Goal: Information Seeking & Learning: Learn about a topic

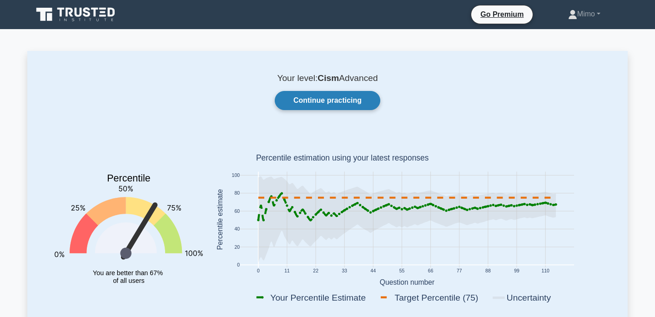
click at [315, 100] on link "Continue practicing" at bounding box center [327, 100] width 105 height 19
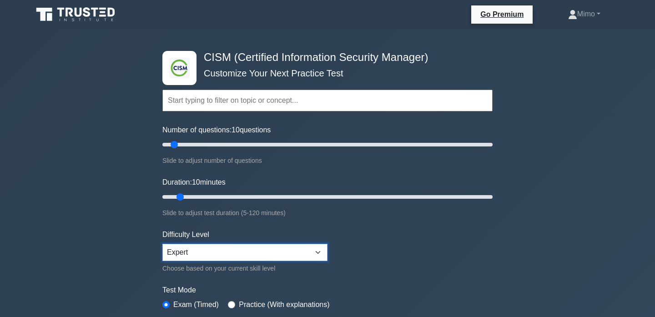
click at [241, 251] on select "Beginner Intermediate Expert" at bounding box center [244, 252] width 165 height 17
select select "intermediate"
click at [162, 244] on select "Beginner Intermediate Expert" at bounding box center [244, 252] width 165 height 17
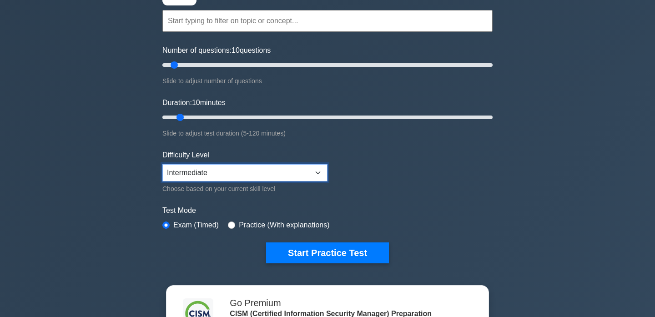
scroll to position [80, 0]
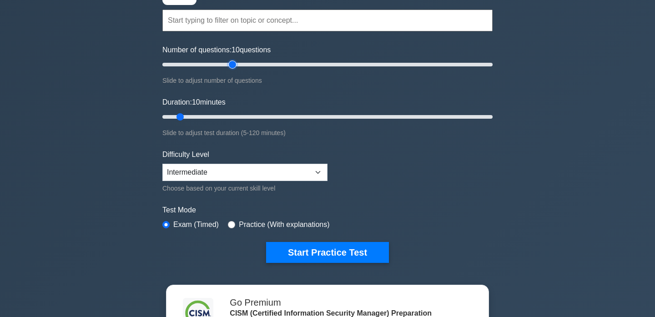
click at [229, 67] on input "Number of questions: 10 questions" at bounding box center [327, 64] width 330 height 11
click at [221, 66] on input "Number of questions: 45 questions" at bounding box center [327, 64] width 330 height 11
click at [205, 66] on input "Number of questions: 40 questions" at bounding box center [327, 64] width 330 height 11
type input "25"
click at [198, 67] on input "Number of questions: 30 questions" at bounding box center [327, 64] width 330 height 11
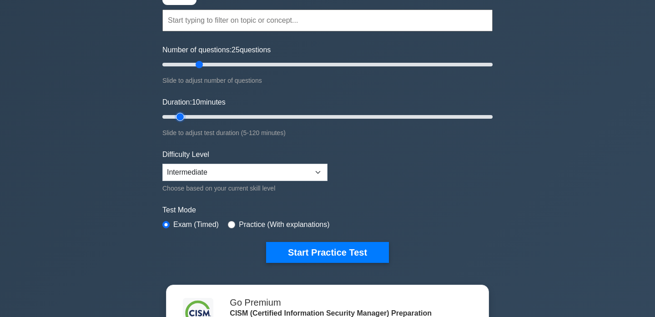
type input "15"
click at [191, 117] on input "Duration: 10 minutes" at bounding box center [327, 116] width 330 height 11
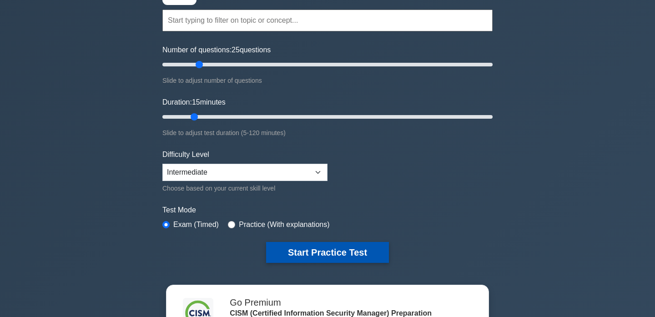
click at [291, 251] on button "Start Practice Test" at bounding box center [327, 252] width 123 height 21
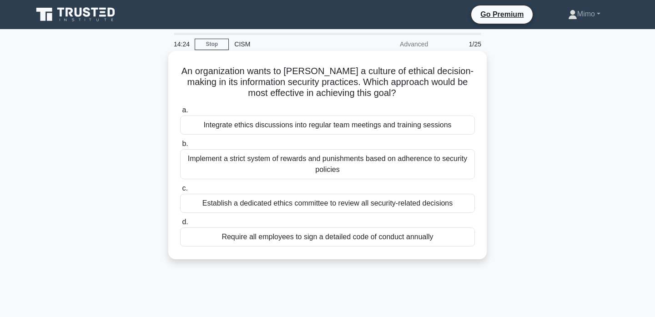
click at [311, 126] on div "Integrate ethics discussions into regular team meetings and training sessions" at bounding box center [327, 124] width 295 height 19
click at [180, 113] on input "a. Integrate ethics discussions into regular team meetings and training sessions" at bounding box center [180, 110] width 0 height 6
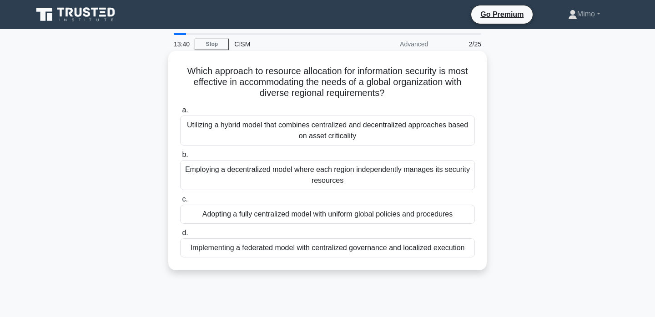
click at [347, 245] on div "Implementing a federated model with centralized governance and localized execut…" at bounding box center [327, 247] width 295 height 19
click at [180, 236] on input "d. Implementing a federated model with centralized governance and localized exe…" at bounding box center [180, 233] width 0 height 6
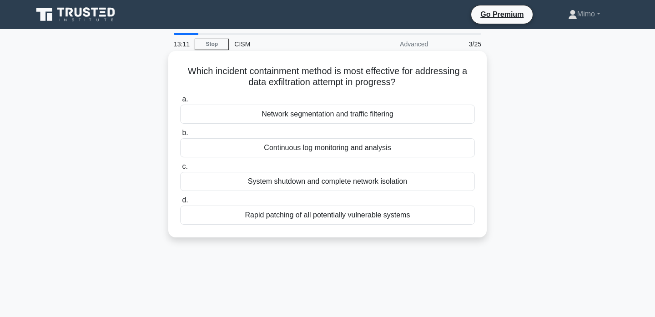
click at [334, 186] on div "System shutdown and complete network isolation" at bounding box center [327, 181] width 295 height 19
click at [180, 170] on input "c. System shutdown and complete network isolation" at bounding box center [180, 167] width 0 height 6
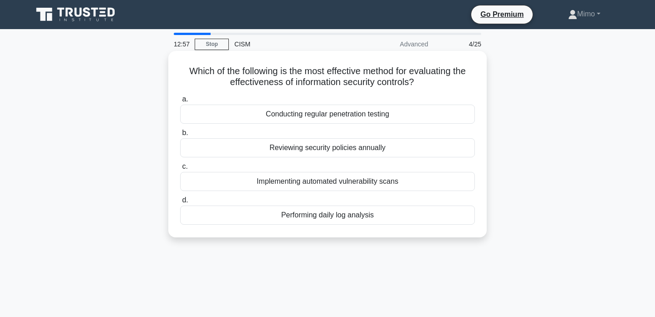
click at [309, 115] on div "Conducting regular penetration testing" at bounding box center [327, 114] width 295 height 19
click at [180, 102] on input "a. Conducting regular penetration testing" at bounding box center [180, 99] width 0 height 6
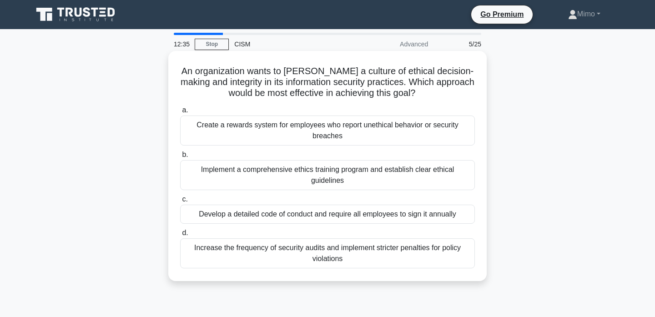
click at [300, 181] on div "Implement a comprehensive ethics training program and establish clear ethical g…" at bounding box center [327, 175] width 295 height 30
click at [180, 158] on input "b. Implement a comprehensive ethics training program and establish clear ethica…" at bounding box center [180, 155] width 0 height 6
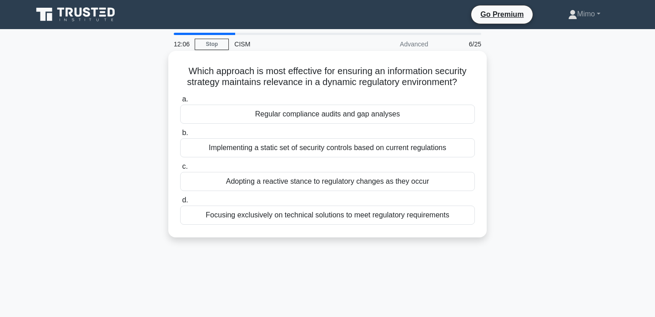
click at [305, 184] on div "Adopting a reactive stance to regulatory changes as they occur" at bounding box center [327, 181] width 295 height 19
click at [180, 170] on input "c. Adopting a reactive stance to regulatory changes as they occur" at bounding box center [180, 167] width 0 height 6
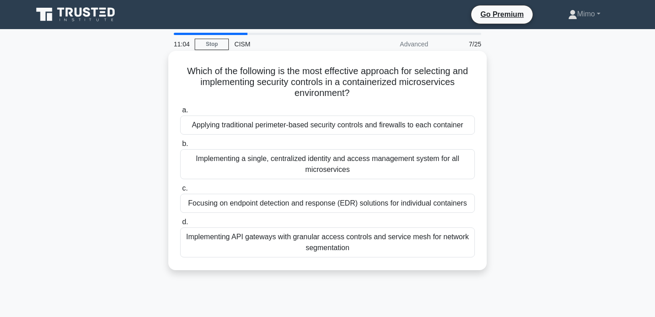
click at [280, 169] on div "Implementing a single, centralized identity and access management system for al…" at bounding box center [327, 164] width 295 height 30
click at [180, 147] on input "b. Implementing a single, centralized identity and access management system for…" at bounding box center [180, 144] width 0 height 6
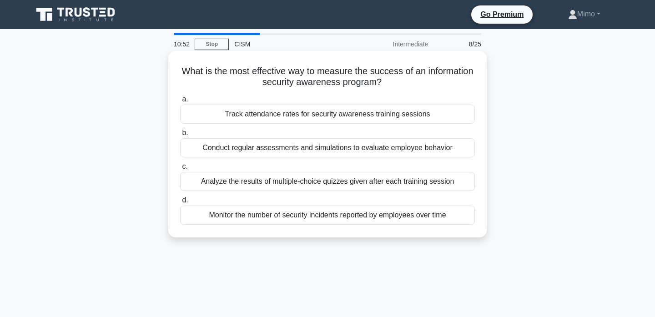
click at [303, 215] on div "Monitor the number of security incidents reported by employees over time" at bounding box center [327, 215] width 295 height 19
click at [180, 203] on input "d. Monitor the number of security incidents reported by employees over time" at bounding box center [180, 200] width 0 height 6
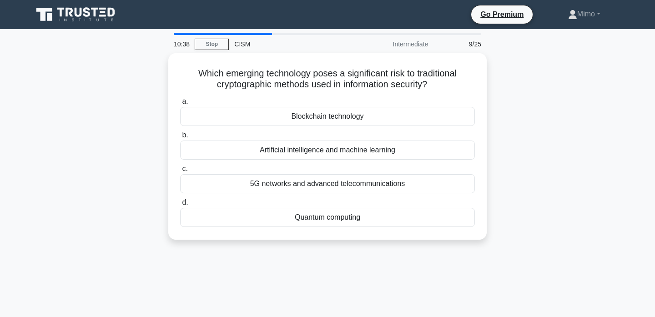
click at [303, 215] on div "Quantum computing" at bounding box center [327, 217] width 295 height 19
click at [180, 206] on input "d. Quantum computing" at bounding box center [180, 203] width 0 height 6
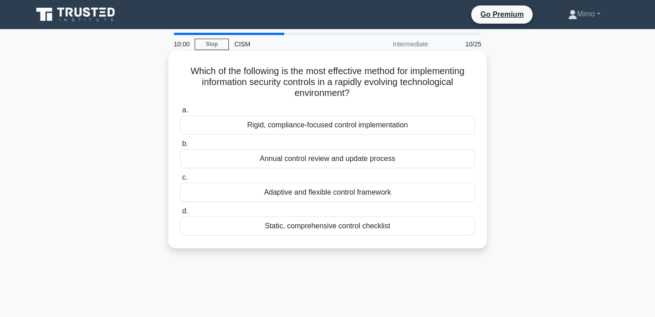
click at [289, 192] on div "Adaptive and flexible control framework" at bounding box center [327, 192] width 295 height 19
click at [180, 181] on input "c. Adaptive and flexible control framework" at bounding box center [180, 178] width 0 height 6
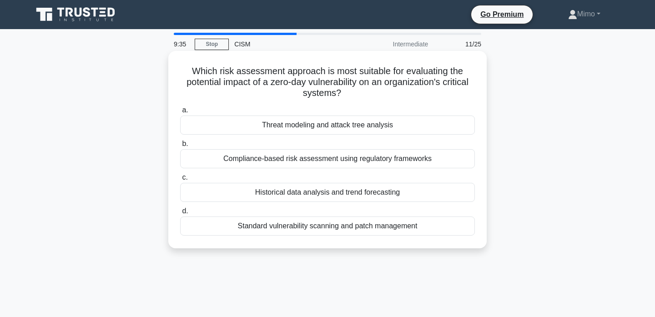
click at [242, 229] on div "Standard vulnerability scanning and patch management" at bounding box center [327, 225] width 295 height 19
click at [180, 214] on input "d. Standard vulnerability scanning and patch management" at bounding box center [180, 211] width 0 height 6
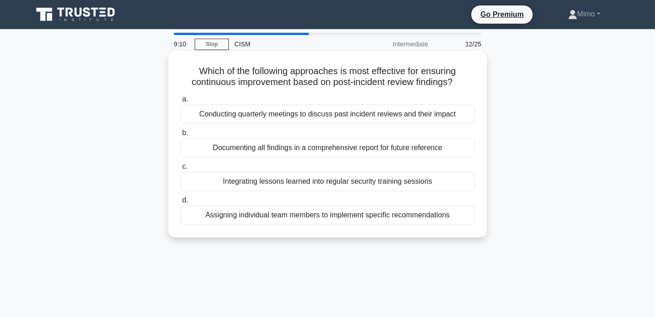
click at [278, 184] on div "Integrating lessons learned into regular security training sessions" at bounding box center [327, 181] width 295 height 19
click at [180, 170] on input "c. Integrating lessons learned into regular security training sessions" at bounding box center [180, 167] width 0 height 6
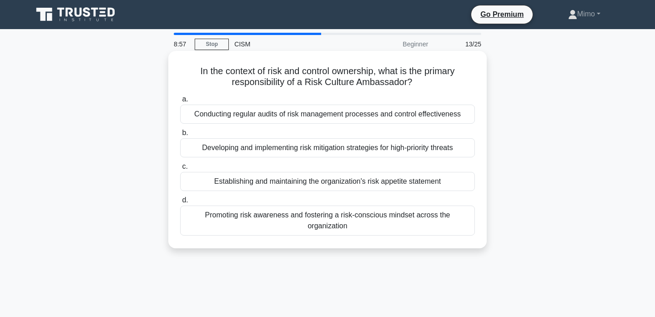
click at [296, 219] on div "Promoting risk awareness and fostering a risk-conscious mindset across the orga…" at bounding box center [327, 221] width 295 height 30
click at [180, 203] on input "d. Promoting risk awareness and fostering a risk-conscious mindset across the o…" at bounding box center [180, 200] width 0 height 6
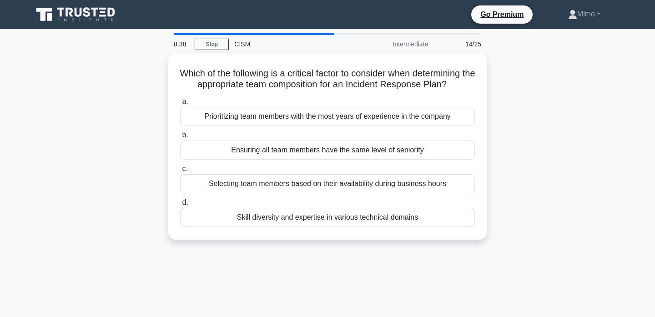
click at [296, 219] on div "Skill diversity and expertise in various technical domains" at bounding box center [327, 217] width 295 height 19
click at [180, 206] on input "d. Skill diversity and expertise in various technical domains" at bounding box center [180, 203] width 0 height 6
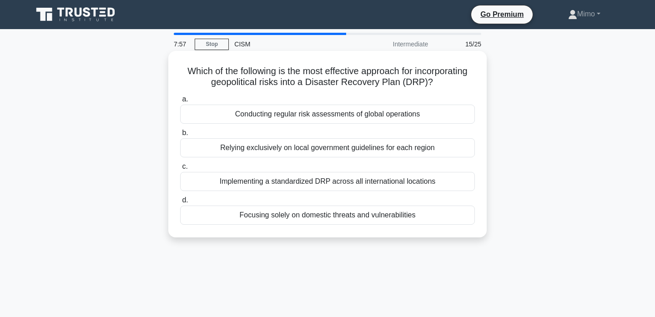
click at [312, 114] on div "Conducting regular risk assessments of global operations" at bounding box center [327, 114] width 295 height 19
click at [180, 102] on input "a. Conducting regular risk assessments of global operations" at bounding box center [180, 99] width 0 height 6
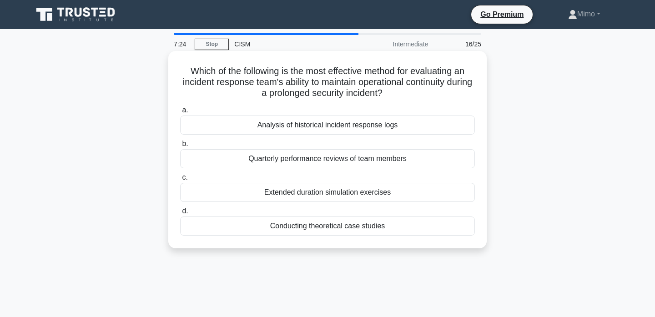
click at [326, 197] on div "Extended duration simulation exercises" at bounding box center [327, 192] width 295 height 19
click at [180, 181] on input "c. Extended duration simulation exercises" at bounding box center [180, 178] width 0 height 6
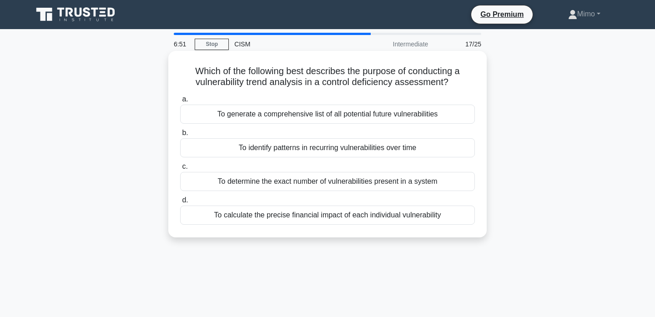
click at [313, 151] on div "To identify patterns in recurring vulnerabilities over time" at bounding box center [327, 147] width 295 height 19
click at [180, 136] on input "b. To identify patterns in recurring vulnerabilities over time" at bounding box center [180, 133] width 0 height 6
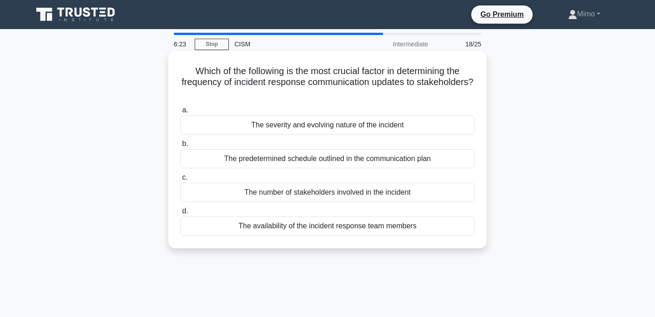
click at [305, 128] on div "The severity and evolving nature of the incident" at bounding box center [327, 124] width 295 height 19
click at [180, 113] on input "a. The severity and evolving nature of the incident" at bounding box center [180, 110] width 0 height 6
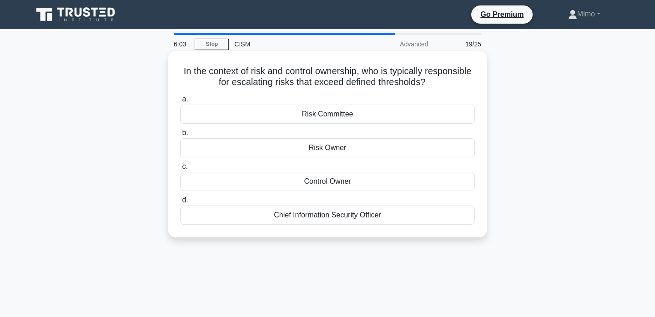
click at [228, 149] on div "Risk Owner" at bounding box center [327, 147] width 295 height 19
click at [180, 136] on input "b. Risk Owner" at bounding box center [180, 133] width 0 height 6
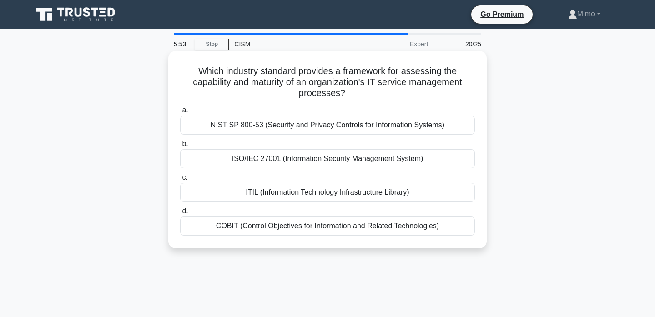
click at [261, 193] on div "ITIL (Information Technology Infrastructure Library)" at bounding box center [327, 192] width 295 height 19
click at [180, 181] on input "c. ITIL (Information Technology Infrastructure Library)" at bounding box center [180, 178] width 0 height 6
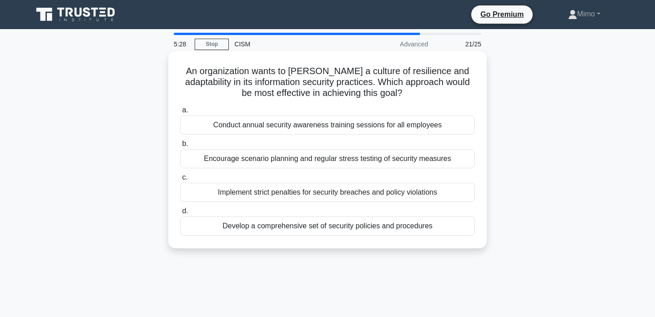
click at [261, 157] on div "Encourage scenario planning and regular stress testing of security measures" at bounding box center [327, 158] width 295 height 19
click at [180, 147] on input "b. Encourage scenario planning and regular stress testing of security measures" at bounding box center [180, 144] width 0 height 6
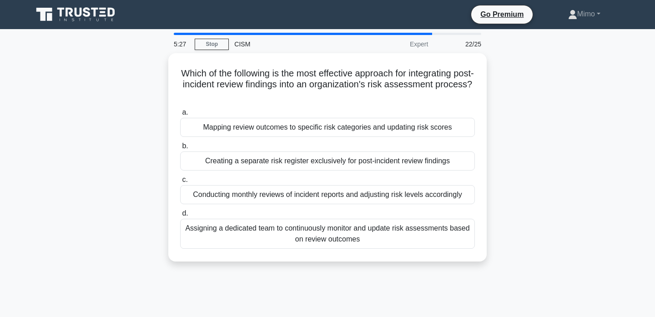
click at [100, 239] on div "Which of the following is the most effective approach for integrating post-inci…" at bounding box center [327, 162] width 600 height 219
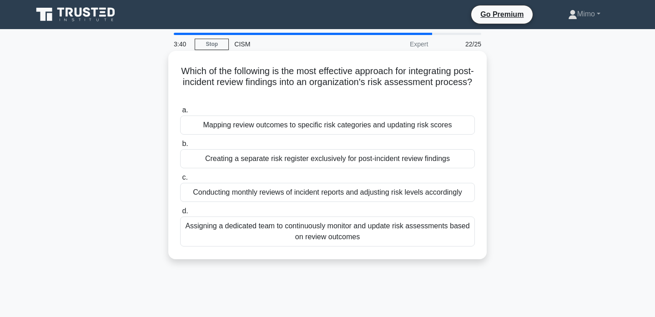
click at [236, 162] on div "Creating a separate risk register exclusively for post-incident review findings" at bounding box center [327, 158] width 295 height 19
click at [180, 147] on input "b. Creating a separate risk register exclusively for post-incident review findi…" at bounding box center [180, 144] width 0 height 6
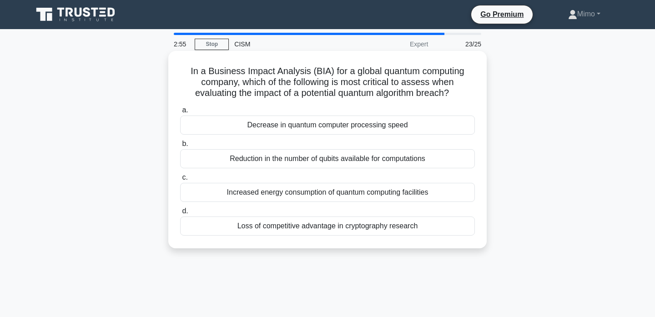
click at [255, 122] on div "Decrease in quantum computer processing speed" at bounding box center [327, 124] width 295 height 19
click at [180, 113] on input "a. Decrease in quantum computer processing speed" at bounding box center [180, 110] width 0 height 6
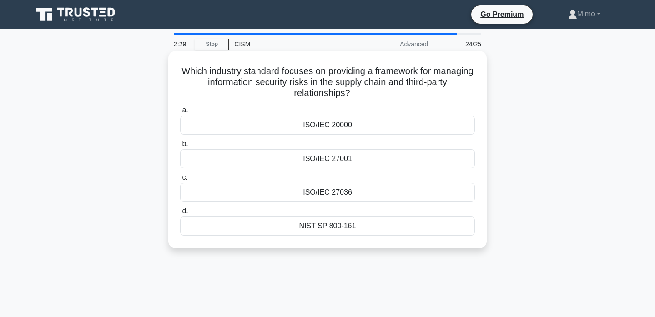
click at [321, 195] on div "ISO/IEC 27036" at bounding box center [327, 192] width 295 height 19
click at [180, 181] on input "c. ISO/IEC 27036" at bounding box center [180, 178] width 0 height 6
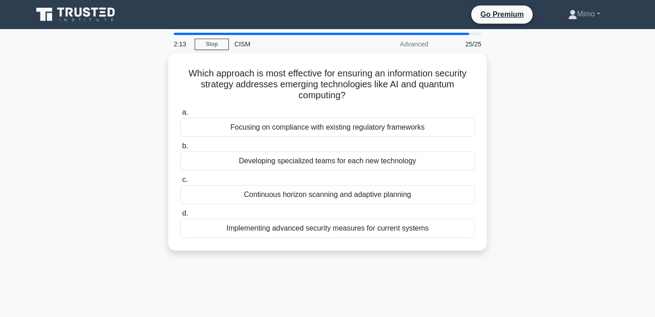
click at [321, 195] on div "Continuous horizon scanning and adaptive planning" at bounding box center [327, 194] width 295 height 19
click at [180, 183] on input "c. Continuous horizon scanning and adaptive planning" at bounding box center [180, 180] width 0 height 6
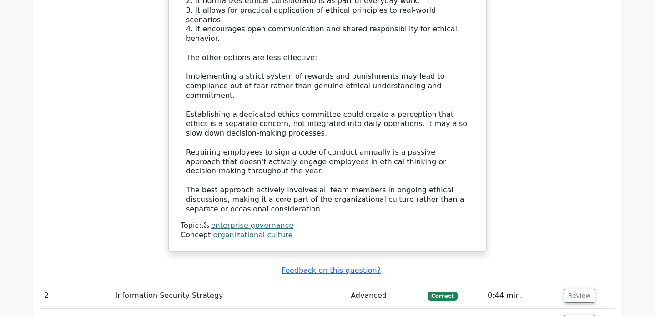
scroll to position [1206, 0]
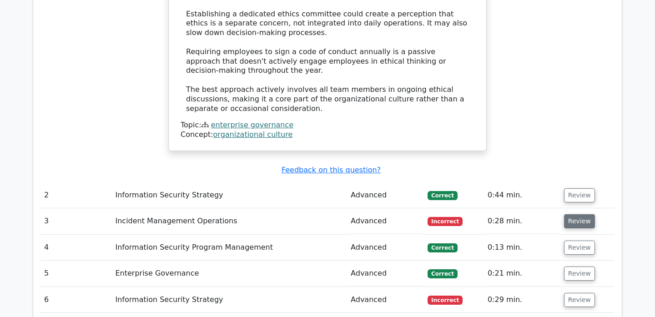
click at [570, 214] on button "Review" at bounding box center [579, 221] width 31 height 14
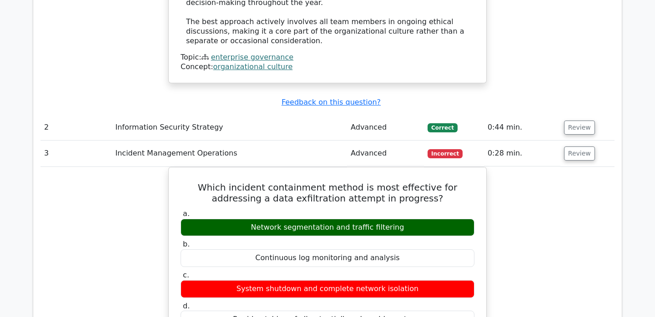
scroll to position [1217, 0]
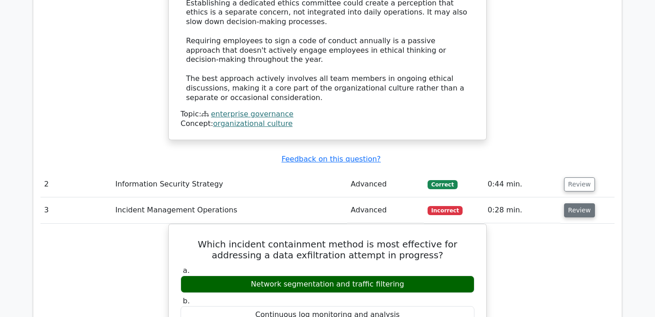
click at [572, 203] on button "Review" at bounding box center [579, 210] width 31 height 14
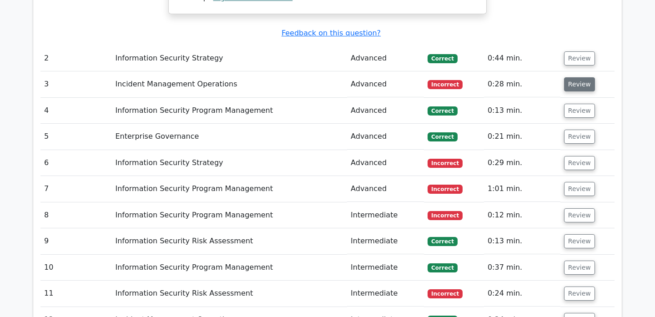
scroll to position [1347, 0]
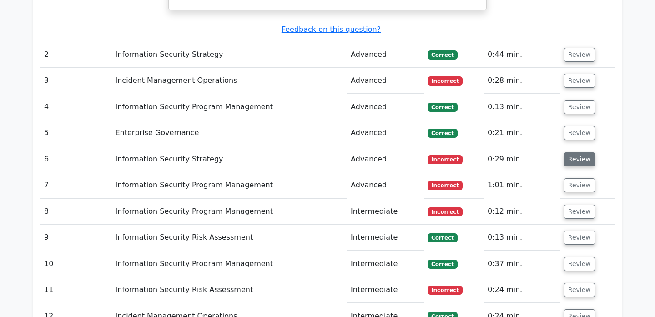
click at [573, 152] on button "Review" at bounding box center [579, 159] width 31 height 14
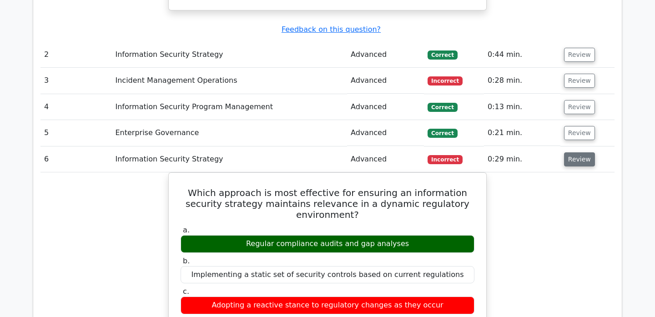
click at [573, 152] on button "Review" at bounding box center [579, 159] width 31 height 14
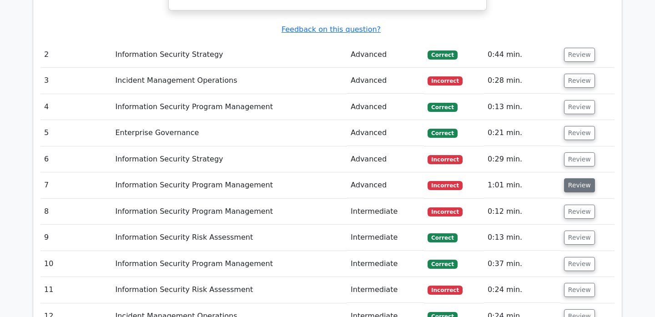
click at [575, 178] on button "Review" at bounding box center [579, 185] width 31 height 14
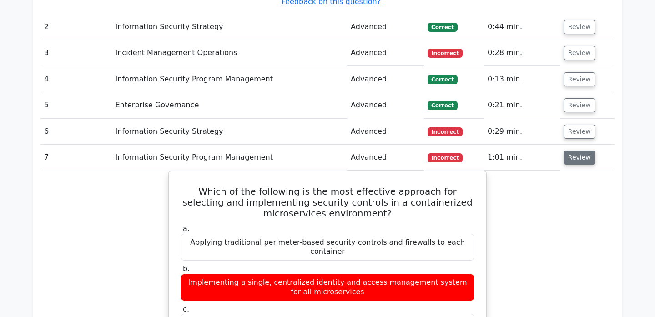
scroll to position [1374, 0]
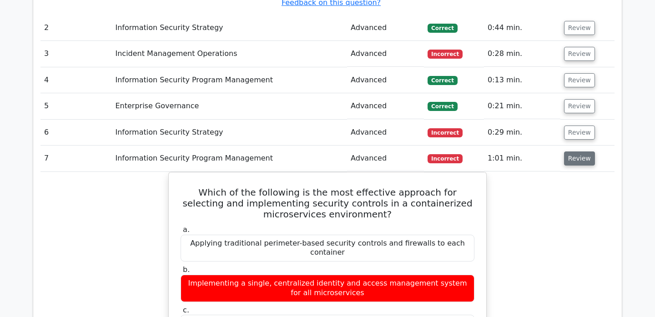
click at [573, 151] on button "Review" at bounding box center [579, 158] width 31 height 14
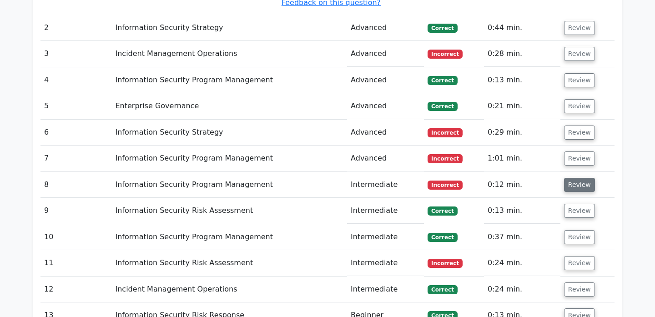
click at [572, 178] on button "Review" at bounding box center [579, 185] width 31 height 14
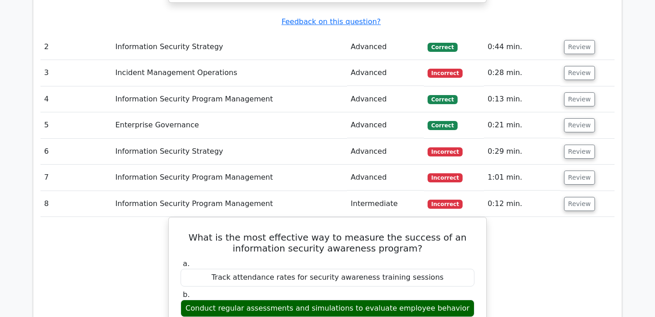
scroll to position [1321, 0]
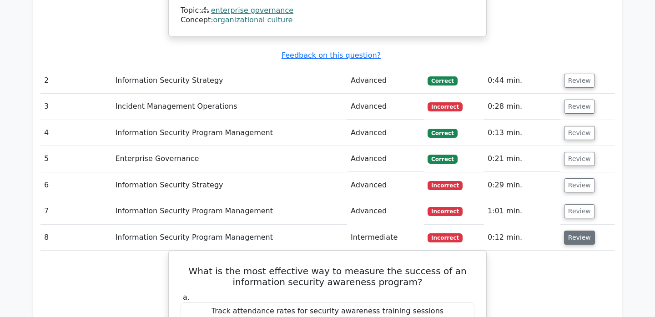
click at [574, 231] on button "Review" at bounding box center [579, 238] width 31 height 14
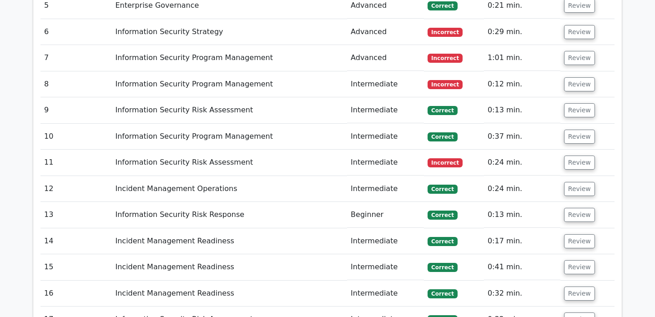
scroll to position [1477, 0]
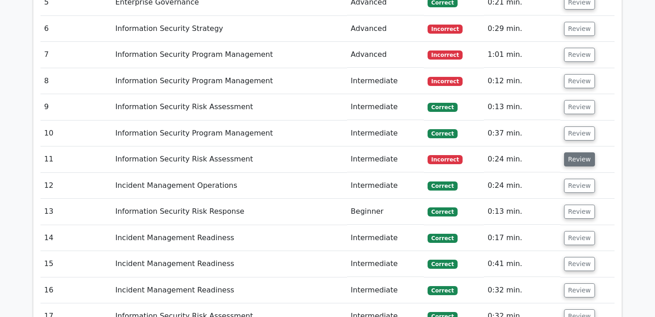
click at [577, 152] on button "Review" at bounding box center [579, 159] width 31 height 14
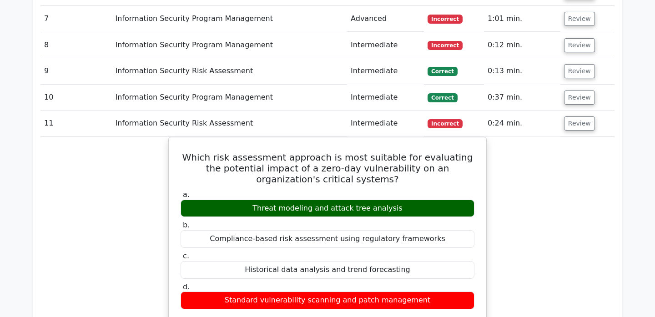
scroll to position [1481, 0]
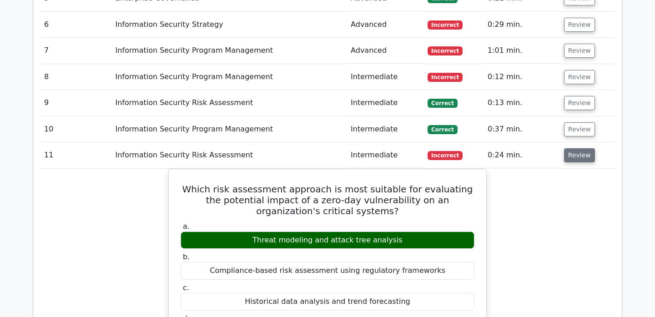
click at [570, 148] on button "Review" at bounding box center [579, 155] width 31 height 14
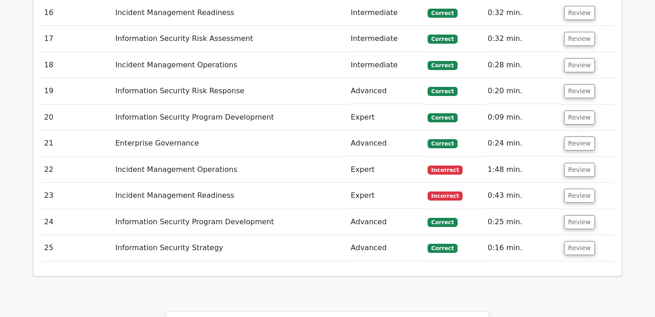
scroll to position [1754, 0]
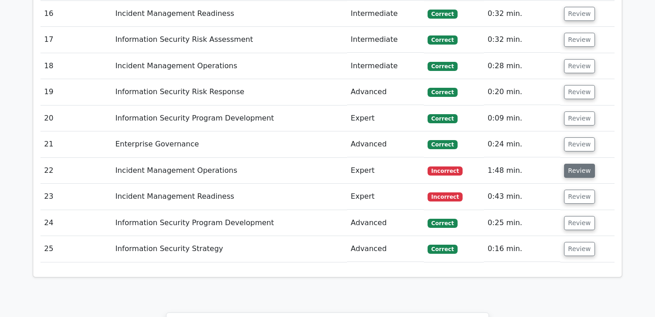
click at [577, 164] on button "Review" at bounding box center [579, 171] width 31 height 14
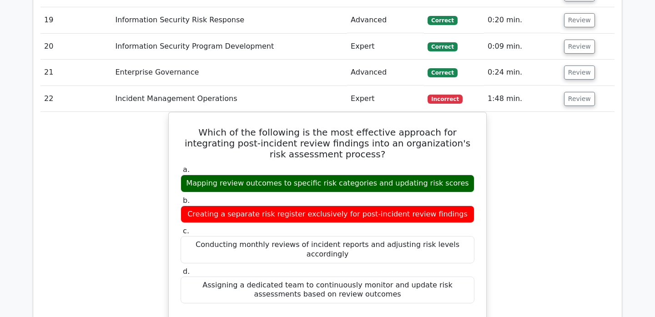
scroll to position [1824, 0]
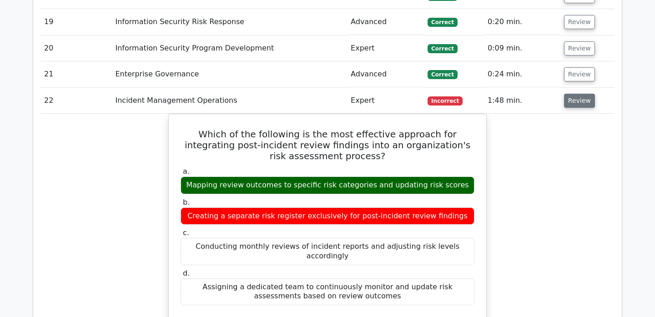
click at [570, 94] on button "Review" at bounding box center [579, 101] width 31 height 14
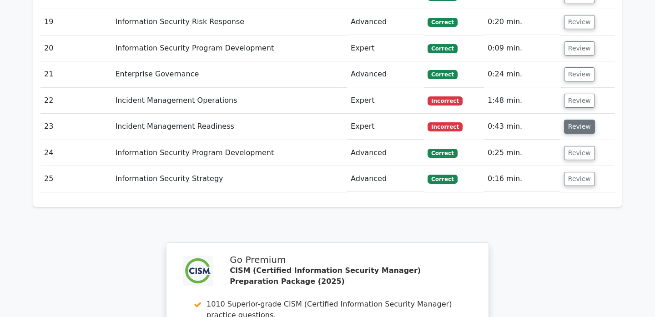
click at [575, 120] on button "Review" at bounding box center [579, 127] width 31 height 14
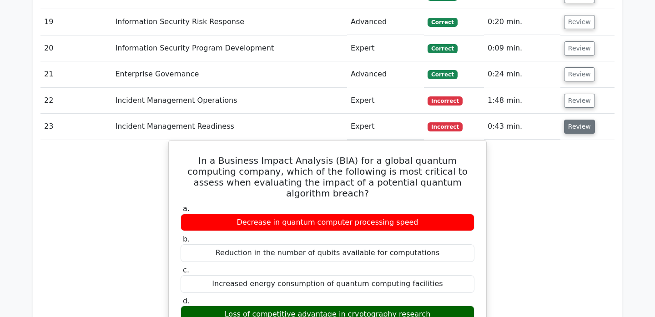
click at [575, 120] on button "Review" at bounding box center [579, 127] width 31 height 14
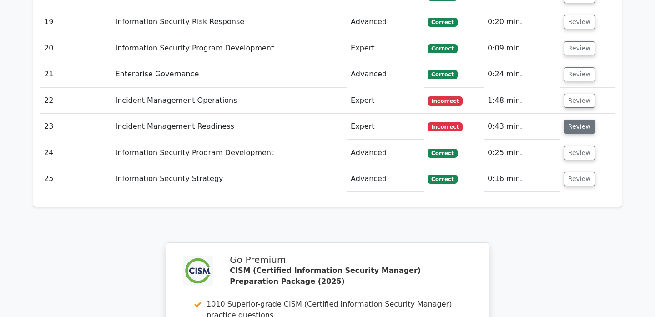
click at [575, 120] on button "Review" at bounding box center [579, 127] width 31 height 14
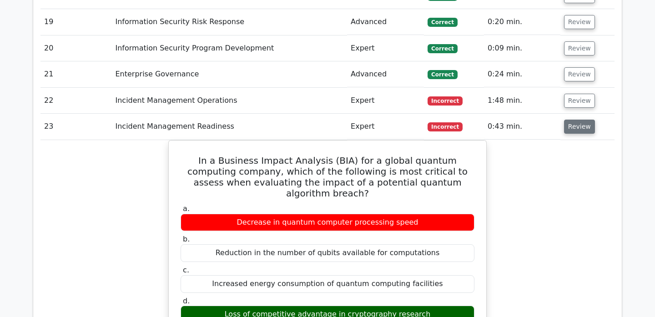
click at [575, 120] on button "Review" at bounding box center [579, 127] width 31 height 14
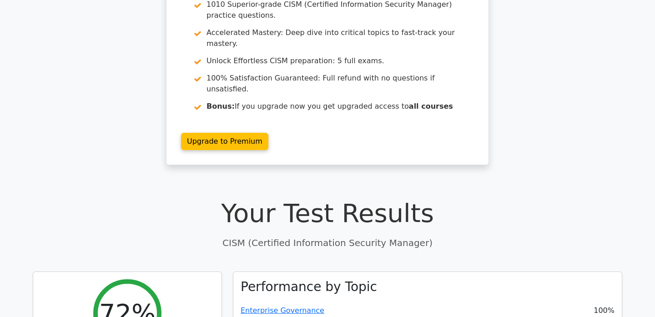
scroll to position [0, 0]
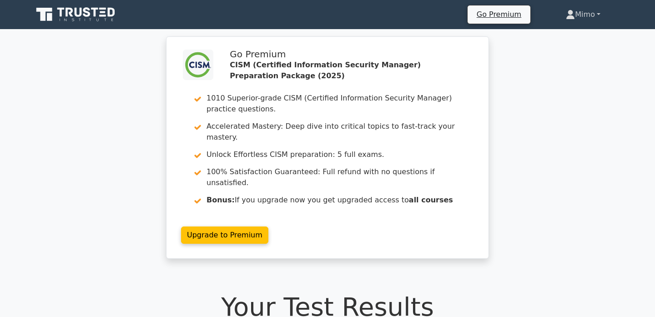
click at [574, 16] on link "Mimo" at bounding box center [583, 14] width 78 height 18
click at [567, 33] on link "Profile" at bounding box center [580, 36] width 72 height 15
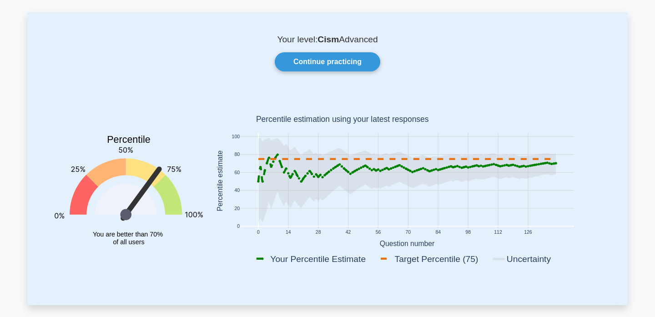
scroll to position [44, 0]
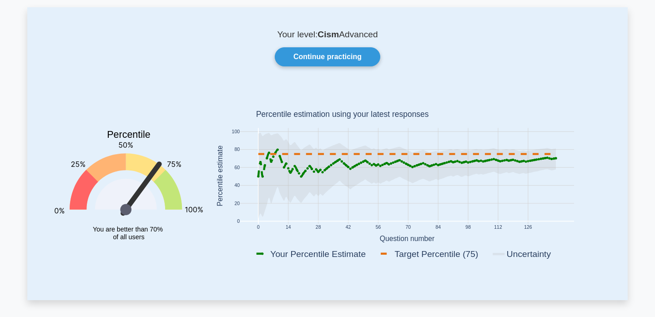
click at [277, 151] on icon at bounding box center [406, 176] width 297 height 86
click at [278, 151] on icon at bounding box center [406, 176] width 297 height 86
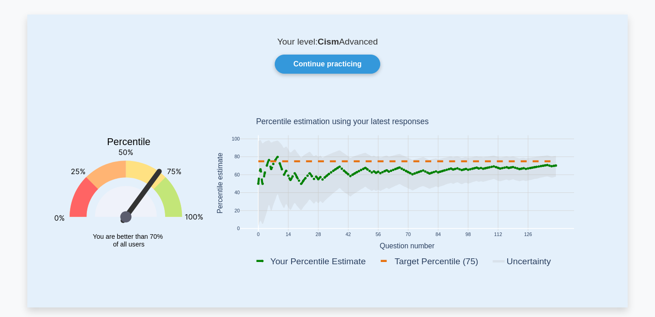
scroll to position [0, 0]
